Goal: Navigation & Orientation: Find specific page/section

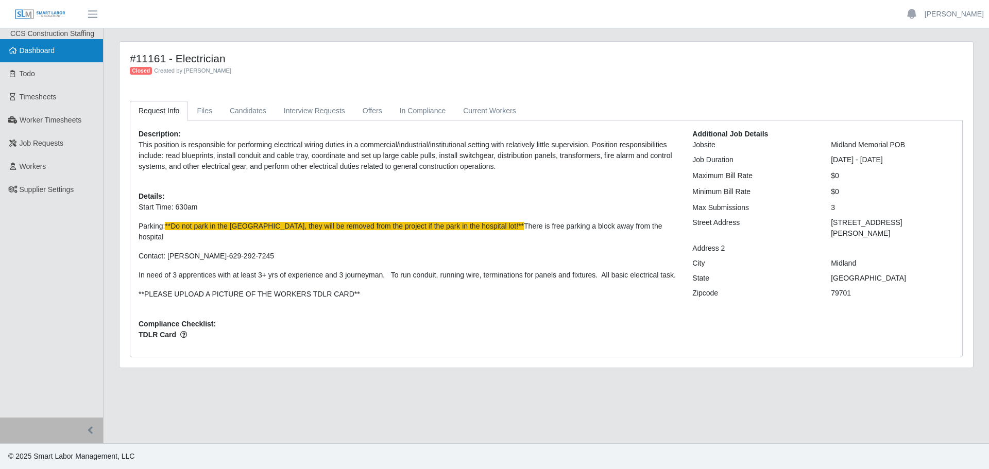
click at [27, 56] on link "Dashboard" at bounding box center [51, 50] width 103 height 23
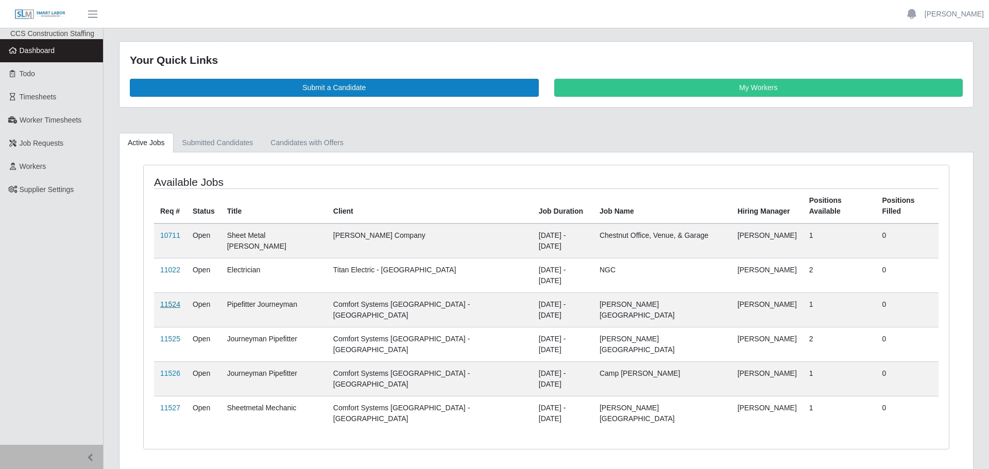
click at [170, 300] on link "11524" at bounding box center [170, 304] width 20 height 8
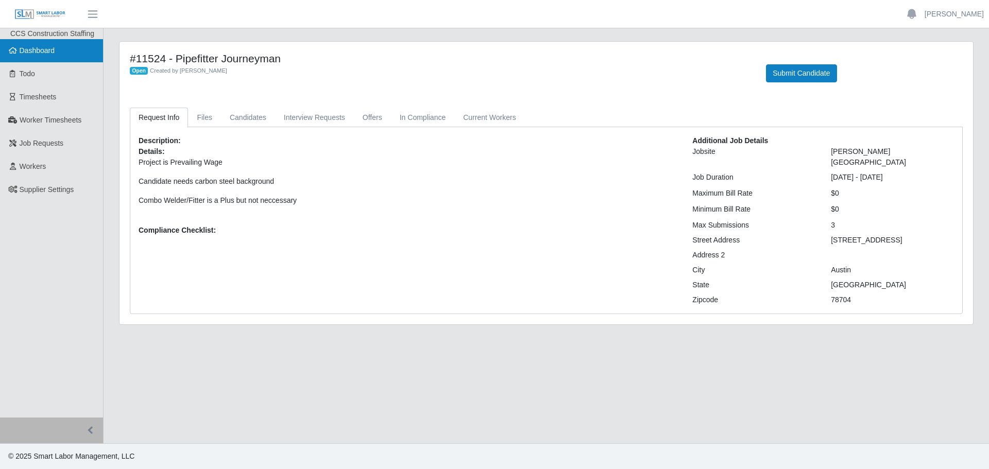
click at [23, 57] on link "Dashboard" at bounding box center [51, 50] width 103 height 23
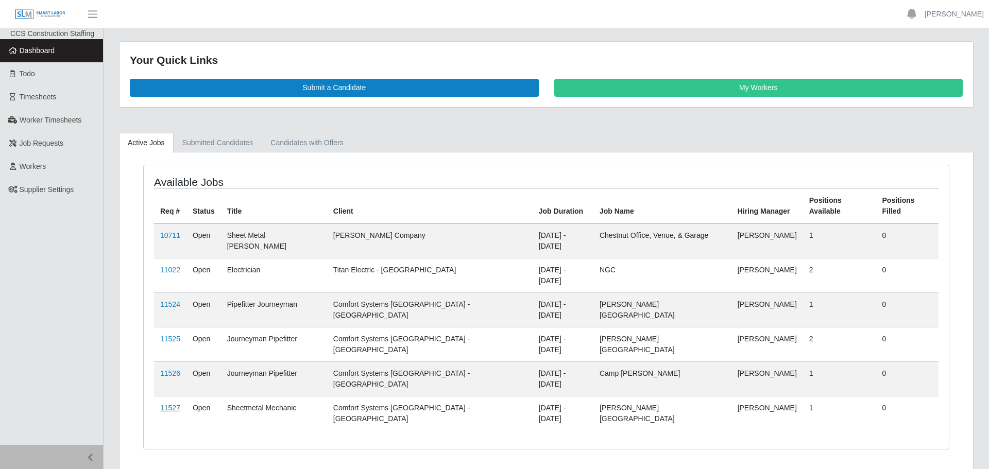
click at [173, 404] on link "11527" at bounding box center [170, 408] width 20 height 8
